Goal: Task Accomplishment & Management: Use online tool/utility

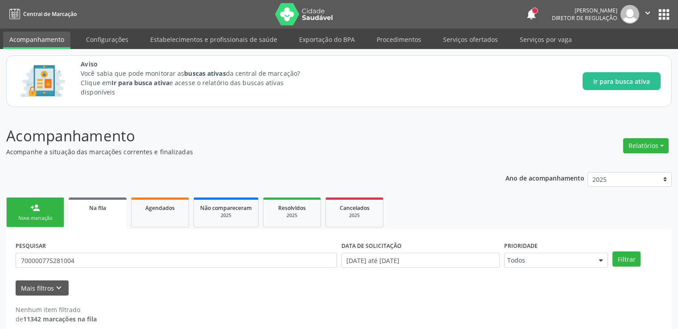
scroll to position [10, 0]
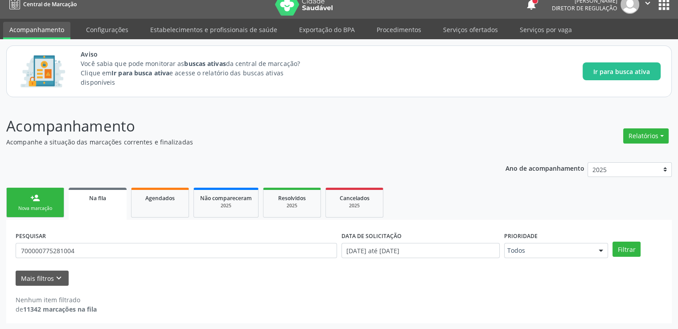
click at [460, 35] on link "Serviços ofertados" at bounding box center [470, 30] width 67 height 16
select select "9"
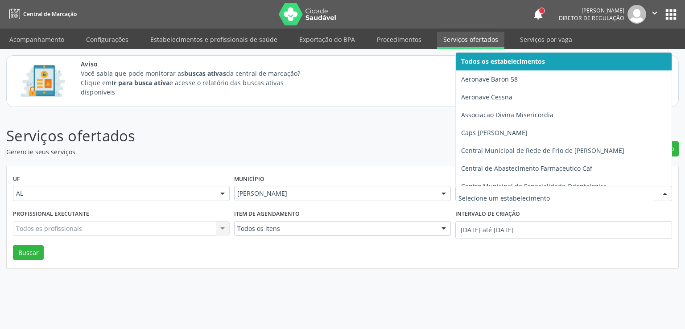
click at [482, 191] on input "text" at bounding box center [556, 198] width 195 height 18
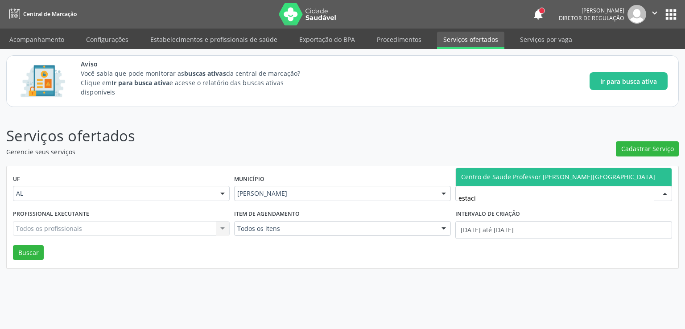
type input "estacio"
click at [504, 181] on span "Centro de Saude Professor [PERSON_NAME][GEOGRAPHIC_DATA]" at bounding box center [558, 177] width 194 height 8
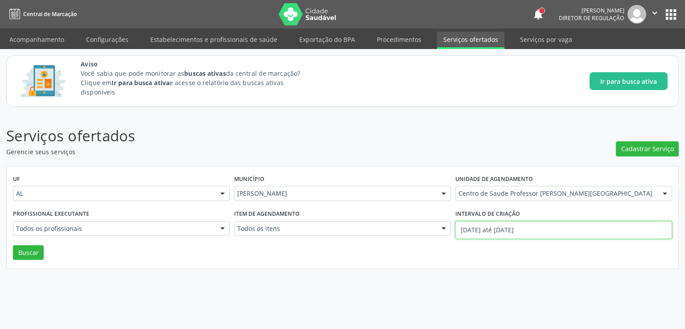
click at [470, 234] on input "[DATE] até [DATE]" at bounding box center [563, 230] width 217 height 18
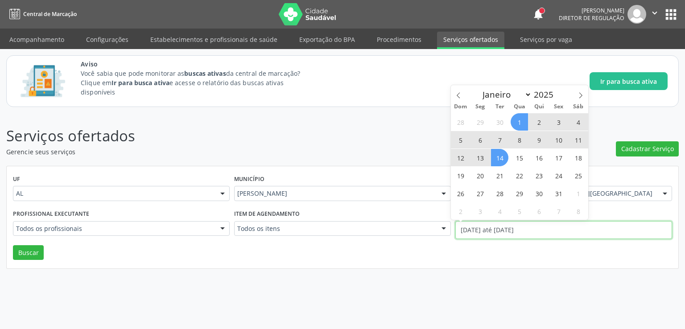
click at [470, 234] on input "[DATE] até [DATE]" at bounding box center [563, 230] width 217 height 18
click at [457, 96] on icon at bounding box center [458, 96] width 3 height 6
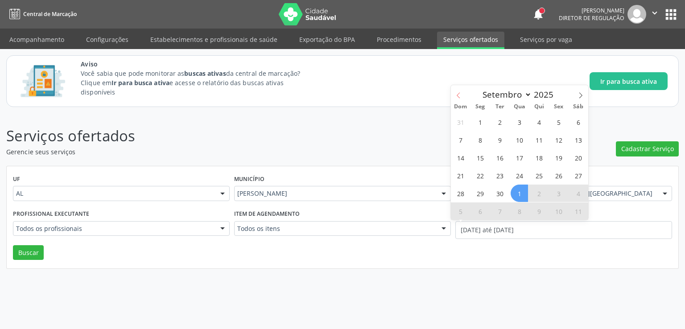
click at [457, 96] on icon at bounding box center [458, 96] width 3 height 6
select select "7"
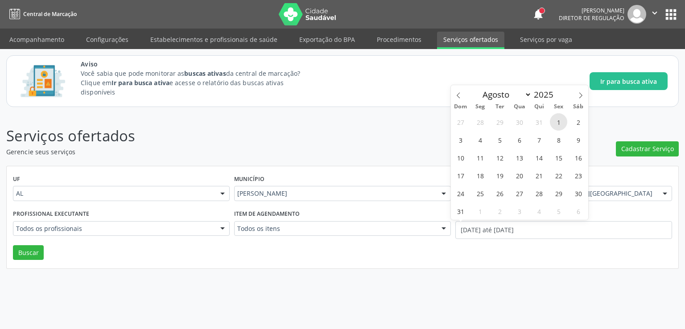
click at [559, 124] on span "1" at bounding box center [558, 121] width 17 height 17
type input "[DATE]"
click at [581, 95] on icon at bounding box center [581, 95] width 6 height 6
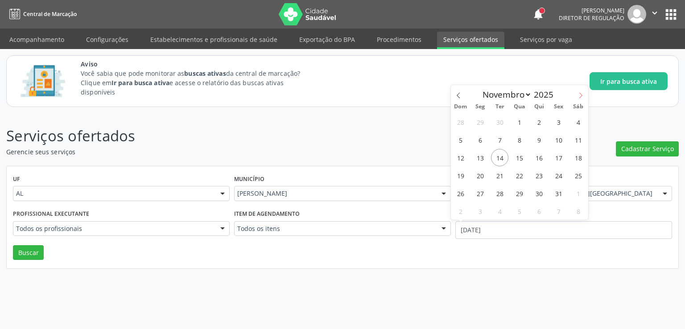
click at [581, 95] on icon at bounding box center [581, 95] width 6 height 6
click at [459, 94] on icon at bounding box center [458, 95] width 6 height 6
select select "9"
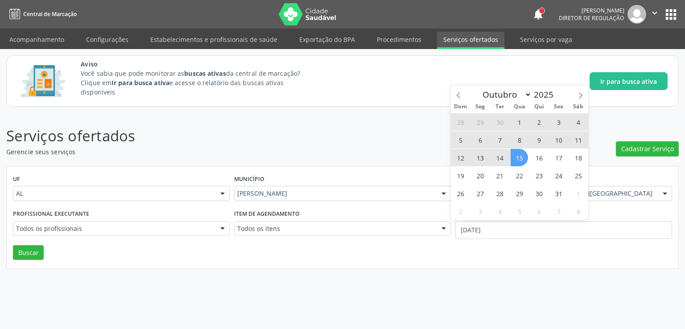
click at [523, 154] on span "15" at bounding box center [519, 157] width 17 height 17
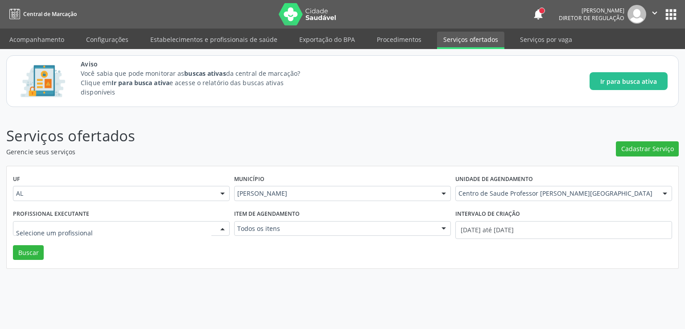
click at [91, 224] on input "text" at bounding box center [113, 233] width 195 height 18
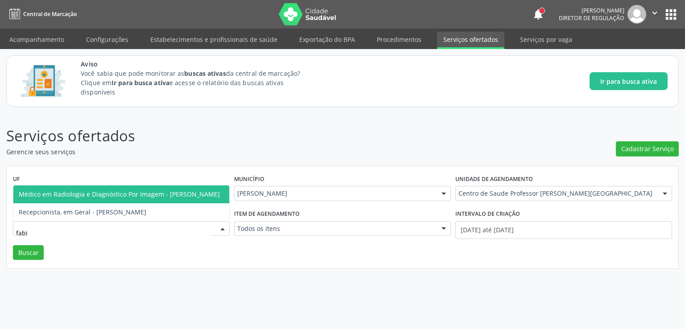
type input "[PERSON_NAME]"
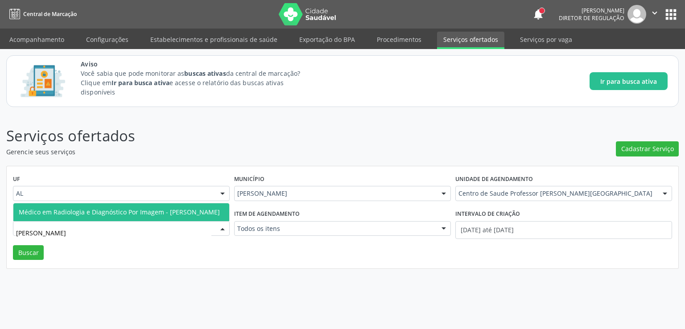
click at [112, 208] on span "Médico em Radiologia e Diagnóstico Por Imagem - [PERSON_NAME]" at bounding box center [119, 212] width 201 height 8
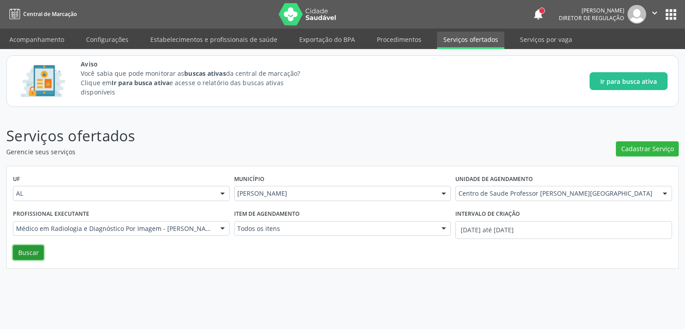
click at [23, 249] on button "Buscar" at bounding box center [28, 252] width 31 height 15
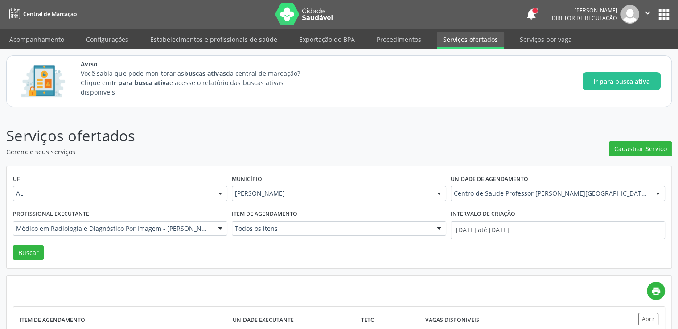
scroll to position [257, 0]
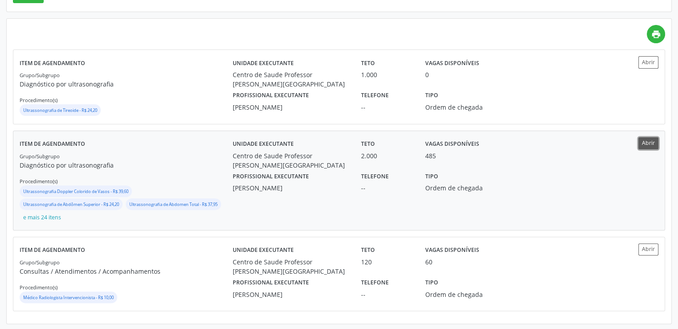
click at [644, 146] on button "Abrir" at bounding box center [649, 143] width 20 height 12
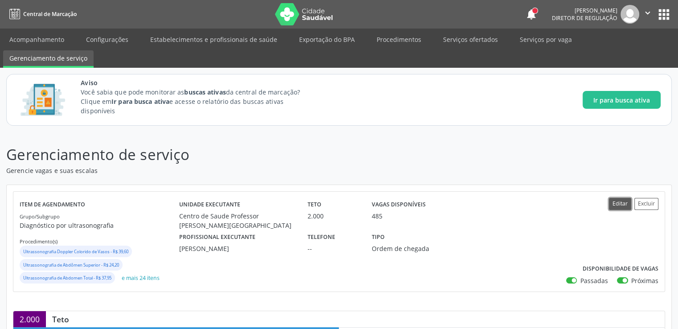
click at [614, 203] on button "Editar" at bounding box center [620, 204] width 22 height 12
click at [614, 204] on button "Editar" at bounding box center [620, 204] width 22 height 12
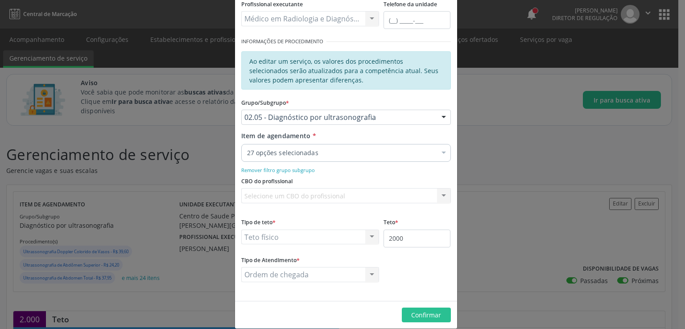
scroll to position [134, 0]
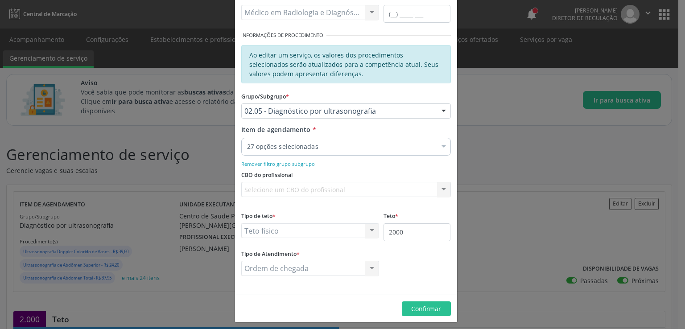
click at [247, 147] on input "Item de agendamento *" at bounding box center [247, 147] width 0 height 18
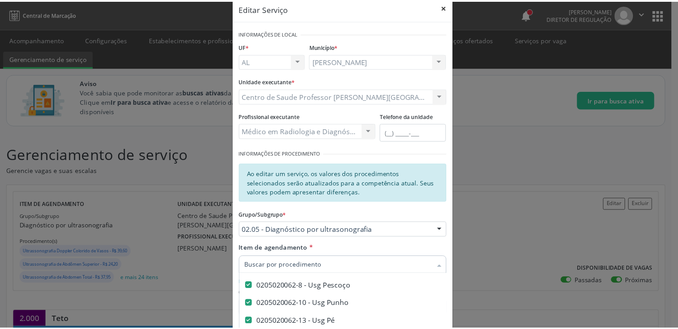
scroll to position [0, 0]
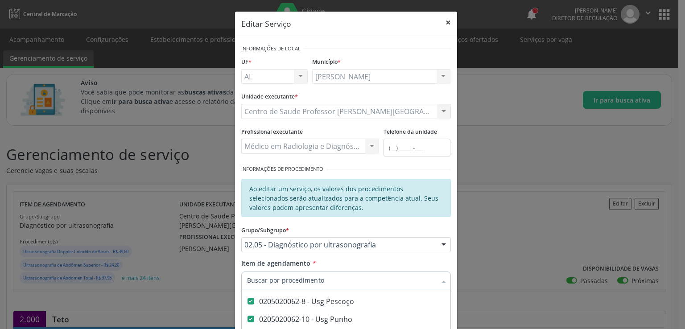
click at [444, 23] on button "×" at bounding box center [448, 23] width 18 height 22
